Goal: Find specific page/section: Find specific page/section

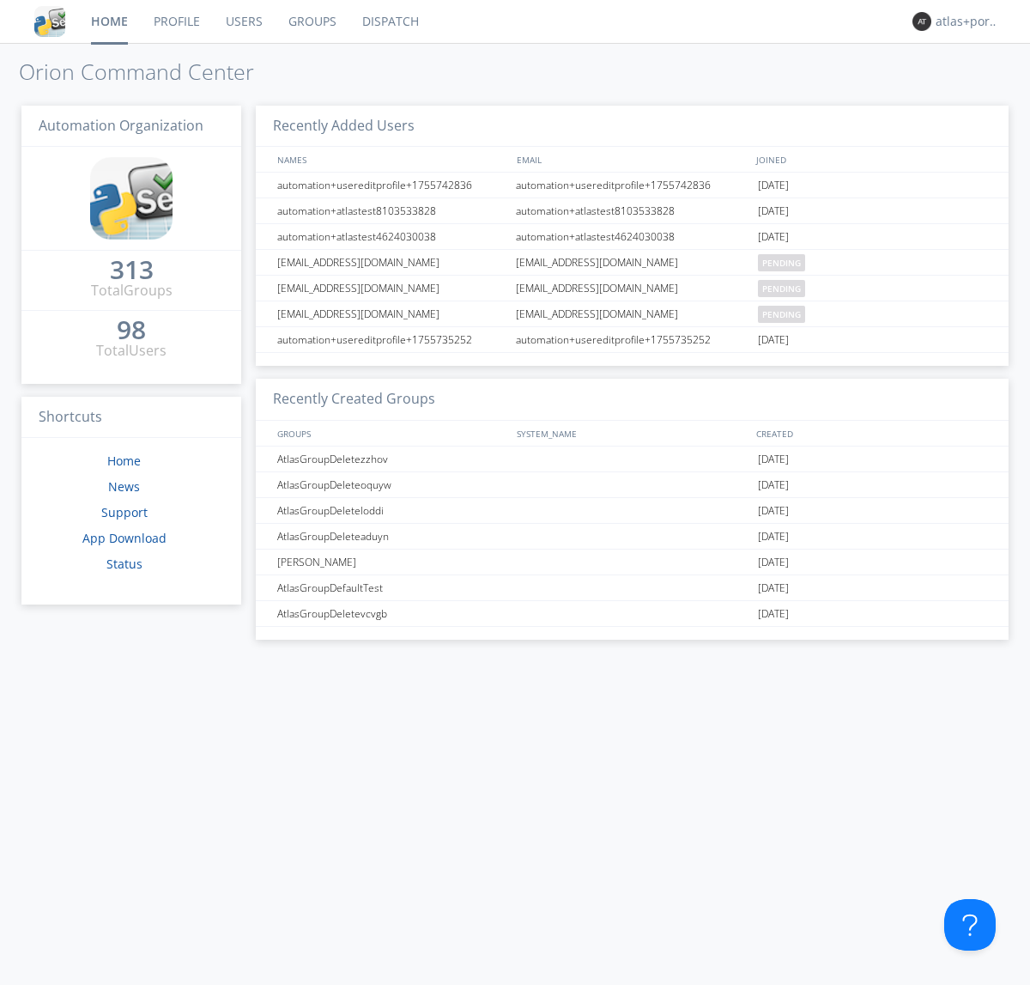
click at [389, 21] on link "Dispatch" at bounding box center [390, 21] width 82 height 43
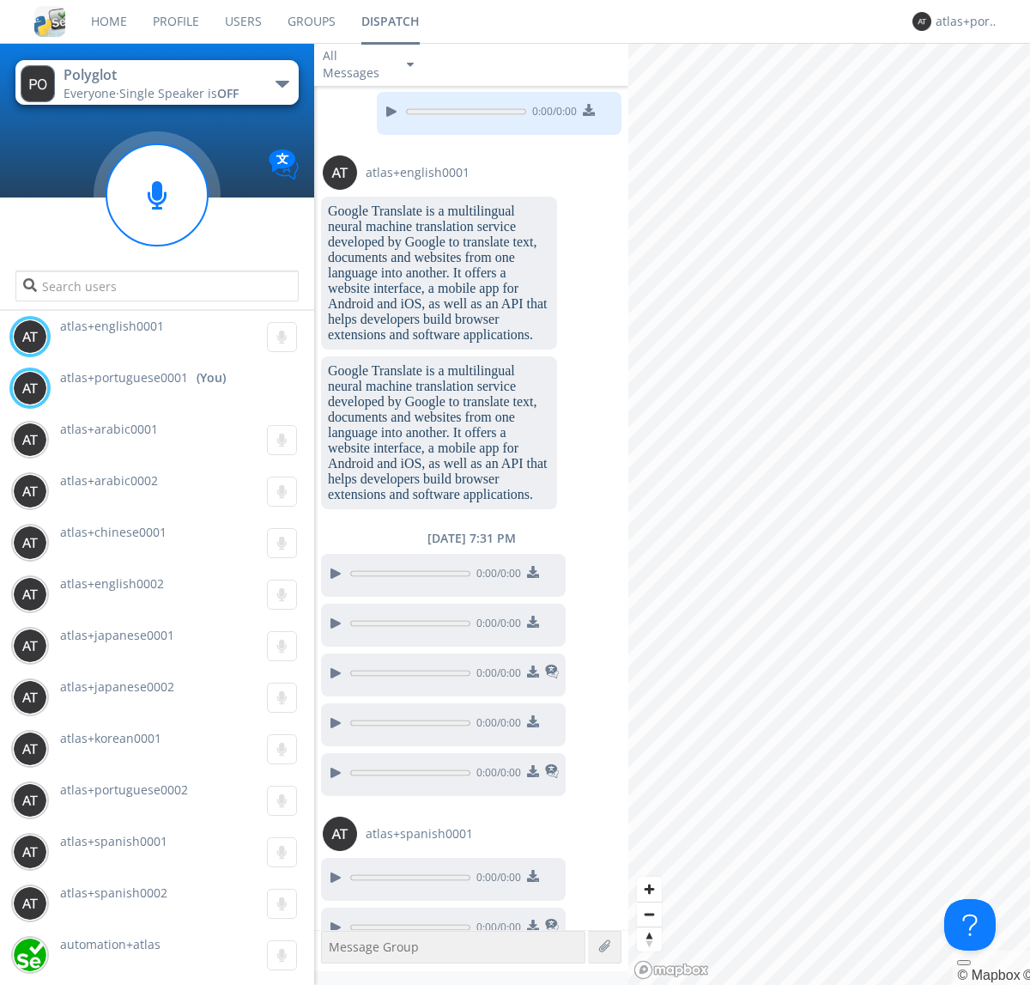
scroll to position [1620, 0]
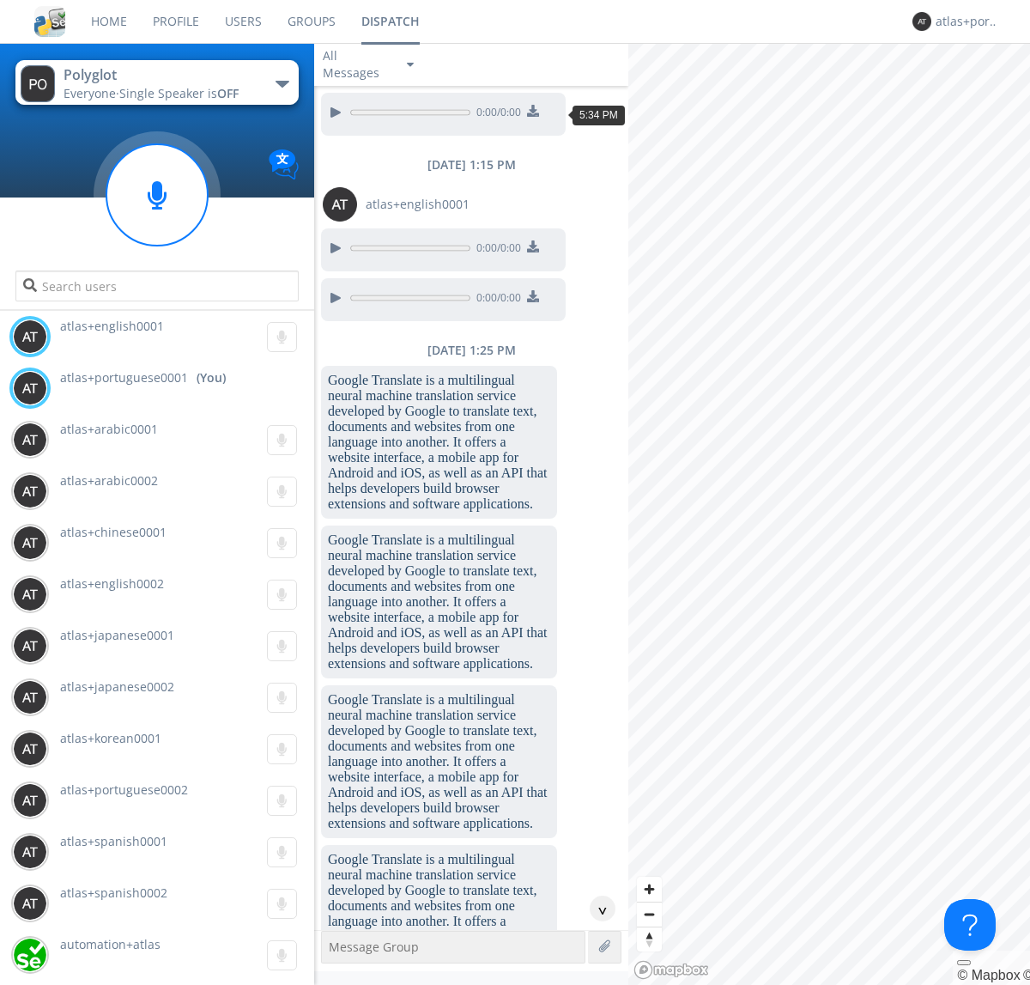
scroll to position [2567, 0]
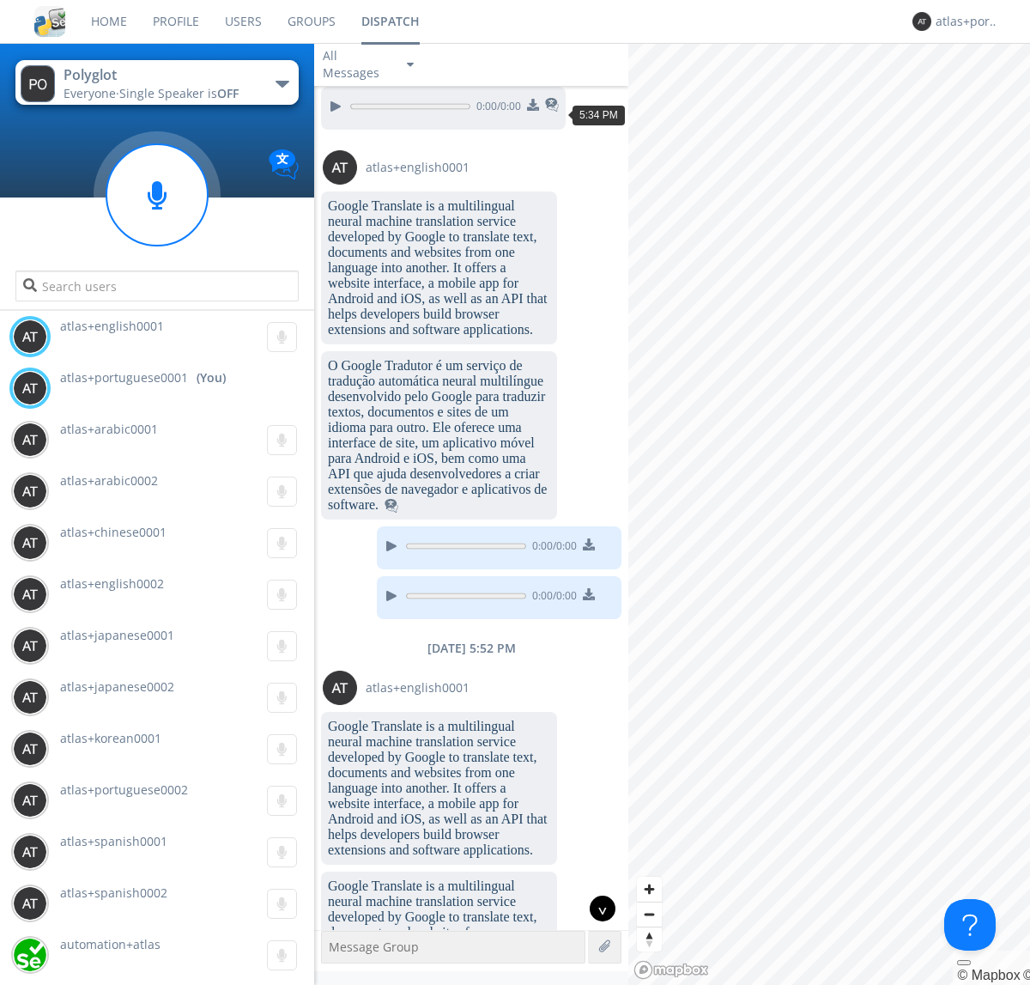
click at [596, 908] on div "^" at bounding box center [603, 908] width 26 height 26
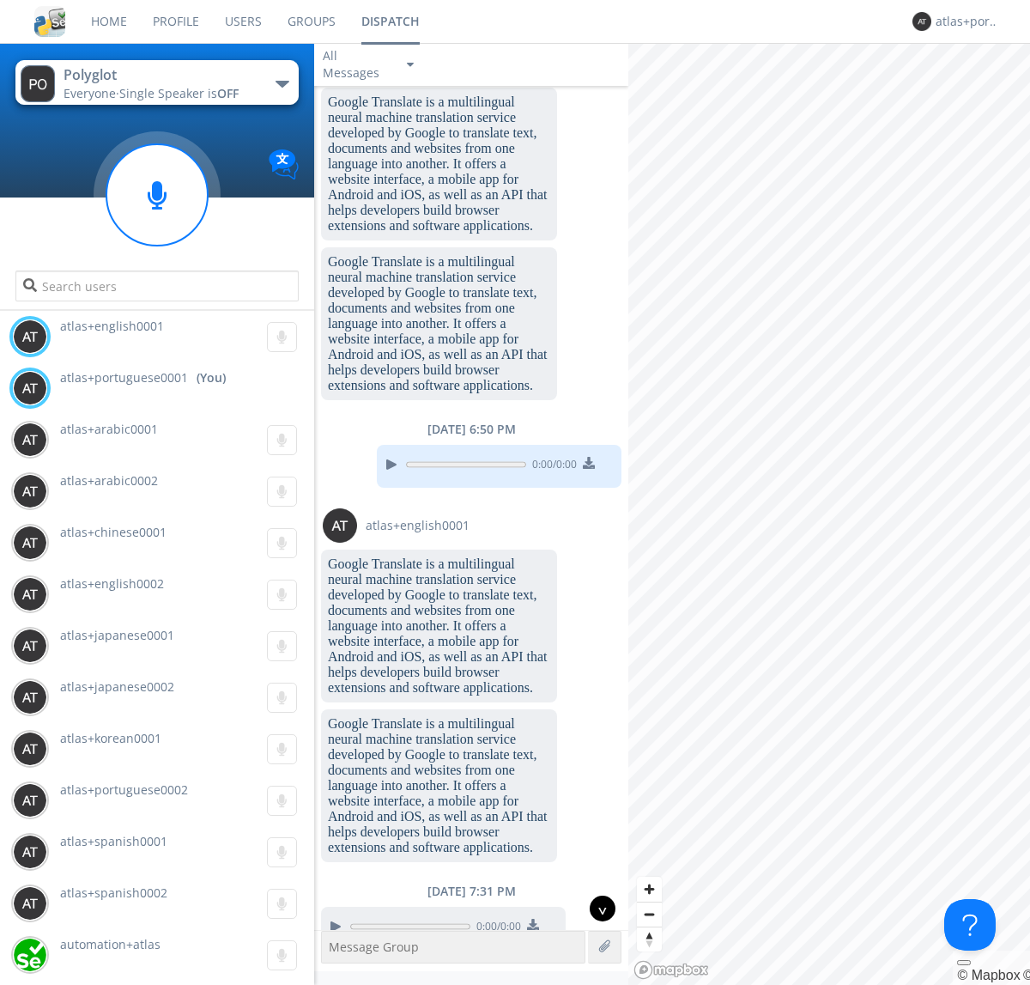
scroll to position [4057, 0]
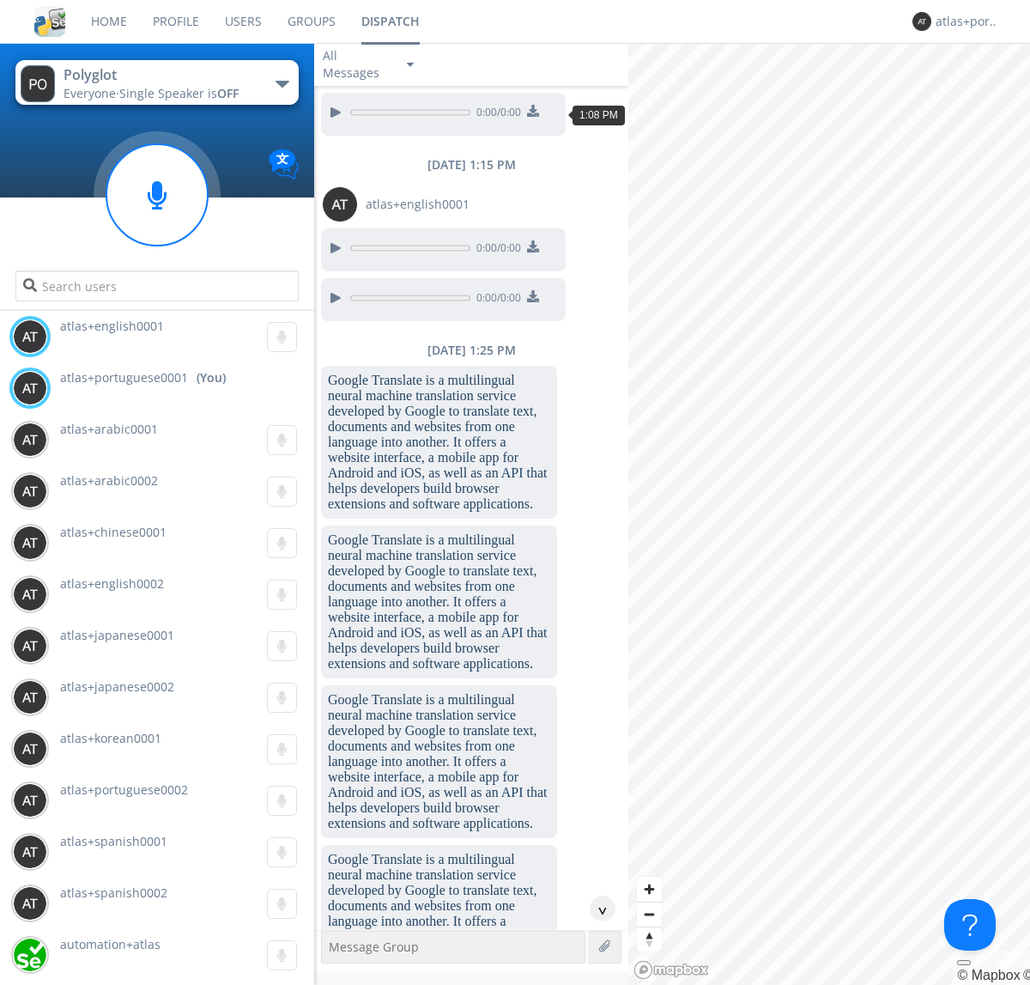
scroll to position [1448, 0]
click at [596, 908] on div "^" at bounding box center [603, 908] width 26 height 26
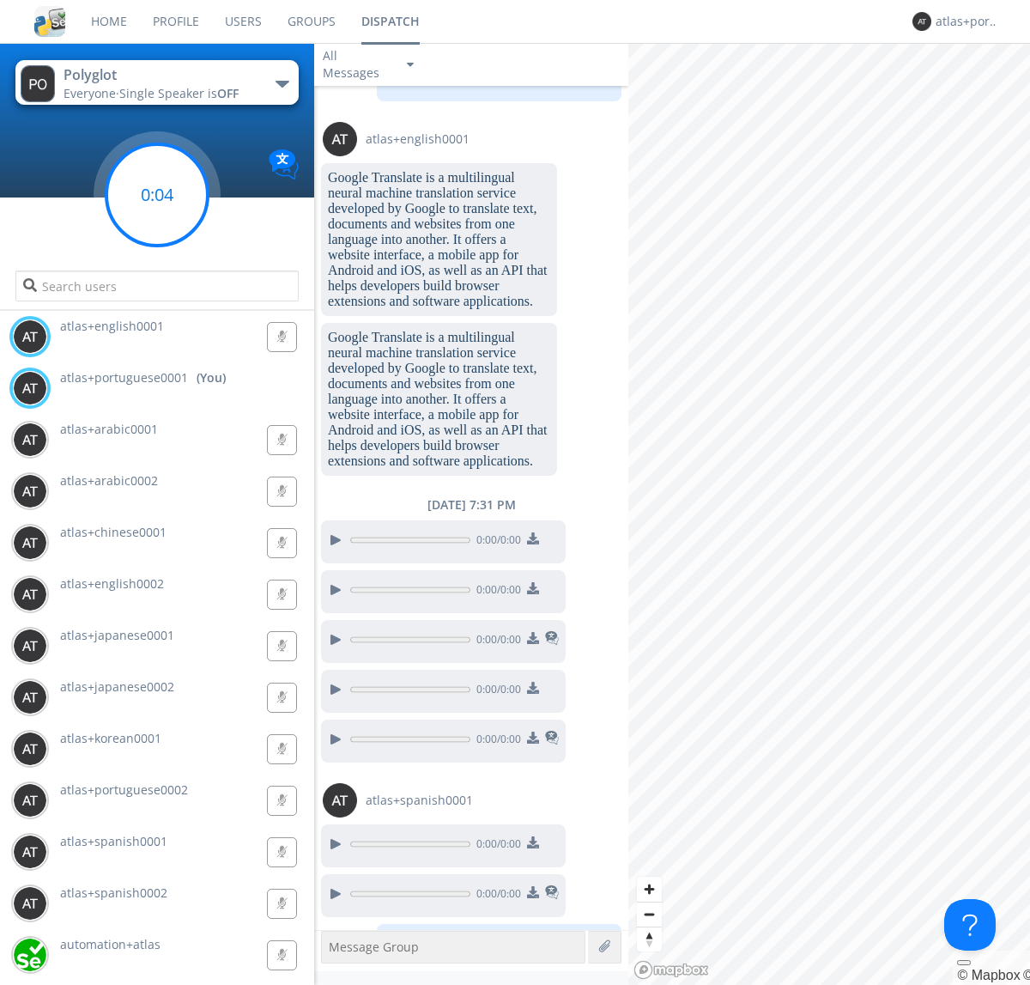
scroll to position [5424, 0]
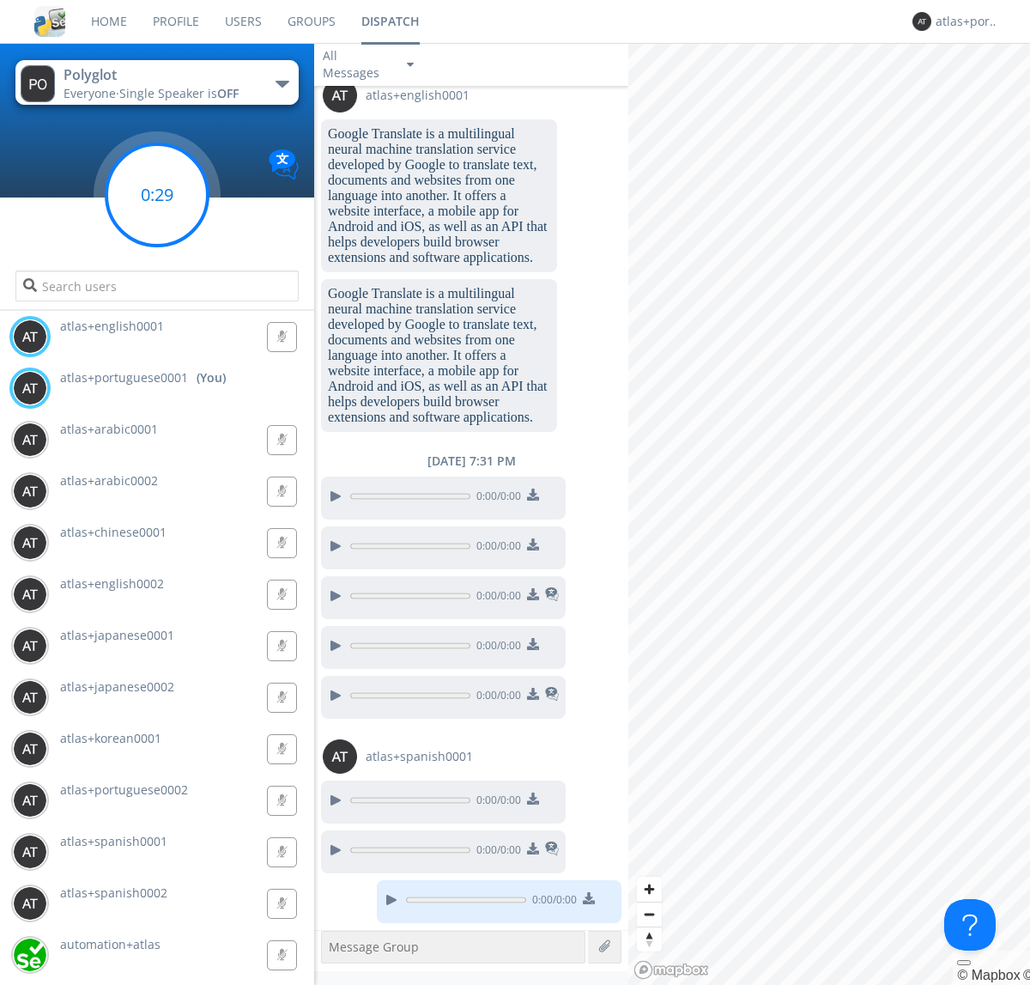
click at [157, 195] on g at bounding box center [156, 194] width 101 height 101
